Goal: Information Seeking & Learning: Understand process/instructions

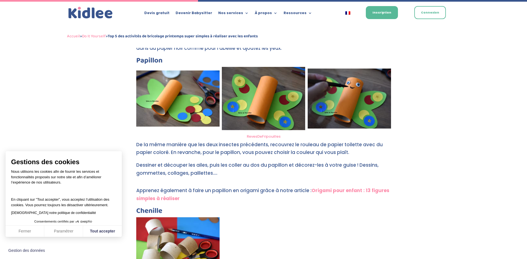
scroll to position [539, 0]
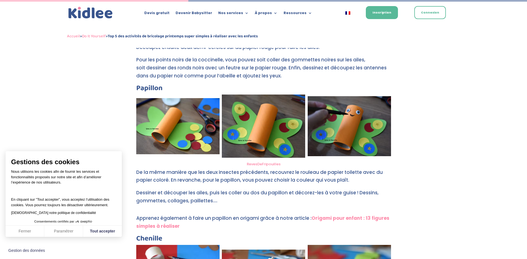
click at [228, 200] on p "Dessiner et découper les ailes, puis les coller au dos du papillon et décorez-l…" at bounding box center [263, 199] width 255 height 21
click at [100, 229] on button "Tout accepter" at bounding box center [102, 232] width 39 height 12
checkbox input "true"
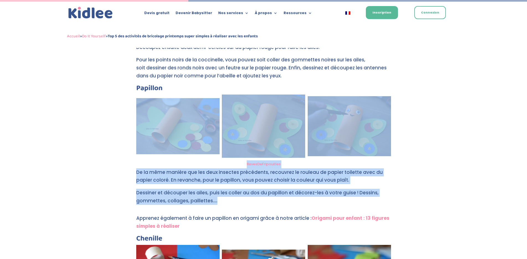
drag, startPoint x: 219, startPoint y: 200, endPoint x: 145, endPoint y: 135, distance: 98.6
copy div "RevesDeFripouilles De la même manière que les deux insectes précédents, recouvr…"
click at [315, 178] on p "De la même manière que les deux insectes précédents, recouvrez le rouleau de pa…" at bounding box center [263, 179] width 255 height 21
drag, startPoint x: 136, startPoint y: 87, endPoint x: 216, endPoint y: 202, distance: 140.1
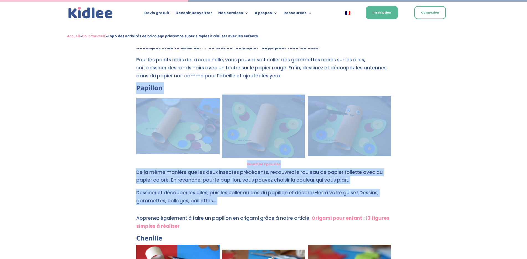
copy div "Papillon RevesDeFripouilles De la même manière que les deux insectes précédents…"
click at [334, 135] on img at bounding box center [349, 126] width 83 height 60
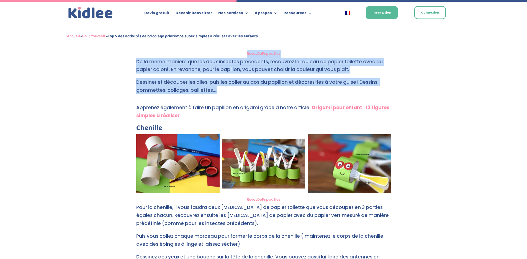
scroll to position [677, 0]
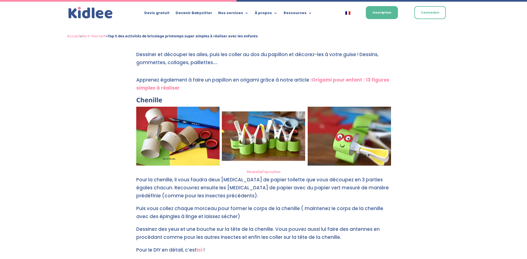
drag, startPoint x: 336, startPoint y: 220, endPoint x: 353, endPoint y: 207, distance: 20.6
click at [336, 219] on p "Puis vous collez chaque morceau pour former le corps de la chenille ( maintenez…" at bounding box center [263, 215] width 255 height 21
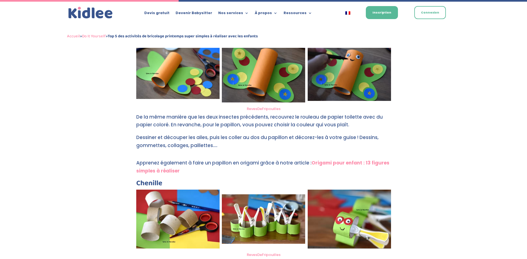
scroll to position [511, 0]
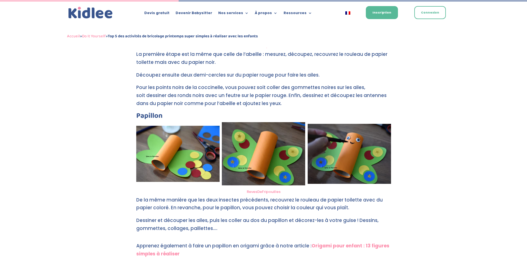
click at [274, 158] on img at bounding box center [263, 153] width 83 height 63
drag, startPoint x: 257, startPoint y: 144, endPoint x: 180, endPoint y: 148, distance: 77.1
click at [180, 148] on img at bounding box center [177, 154] width 83 height 56
click at [182, 149] on img at bounding box center [177, 154] width 83 height 56
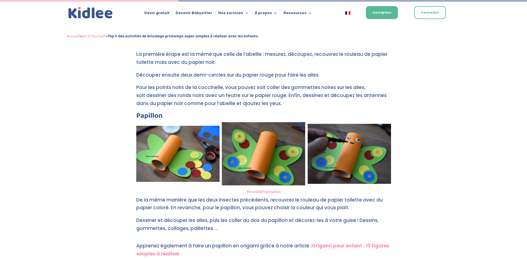
click at [182, 149] on img at bounding box center [177, 154] width 83 height 56
